Goal: Information Seeking & Learning: Learn about a topic

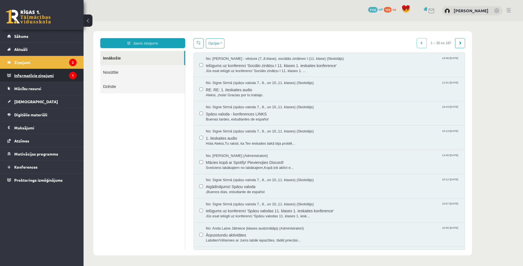
click at [43, 73] on legend "Informatīvie ziņojumi 1" at bounding box center [45, 75] width 62 height 13
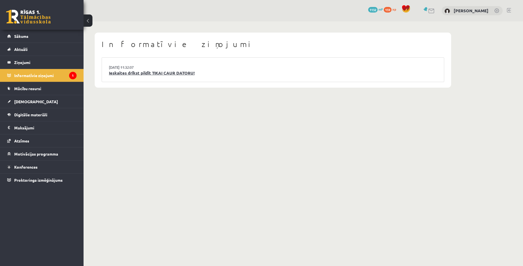
click at [141, 75] on link "Ieskaites drīkst pildīt TIKAI CAUR DATORU!" at bounding box center [273, 73] width 328 height 6
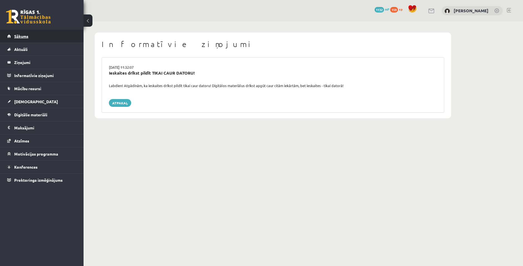
click at [31, 38] on link "Sākums" at bounding box center [41, 36] width 69 height 13
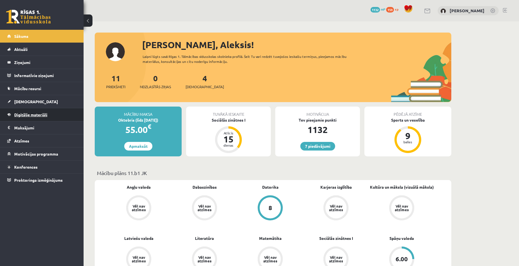
click at [27, 114] on span "Digitālie materiāli" at bounding box center [30, 114] width 33 height 5
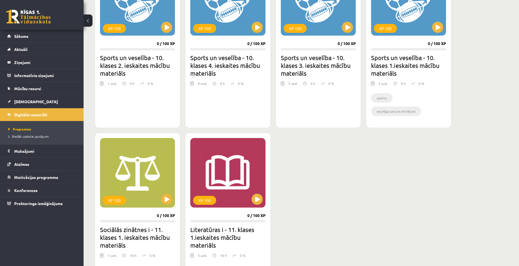
scroll to position [390, 0]
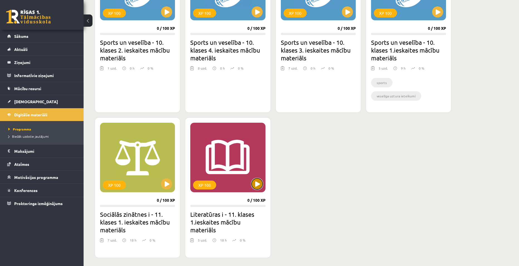
click at [257, 178] on button at bounding box center [256, 183] width 11 height 11
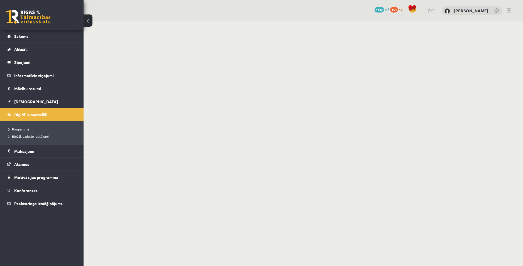
drag, startPoint x: 0, startPoint y: 0, endPoint x: 441, endPoint y: 205, distance: 486.6
click at [444, 205] on body "0 Dāvanas 1132 mP 159 xp Aleksis Āboliņš Sākums Aktuāli Kā mācīties eSKOLĀ Kont…" at bounding box center [261, 133] width 523 height 266
click at [27, 35] on span "Sākums" at bounding box center [21, 36] width 14 height 5
